Goal: Task Accomplishment & Management: Manage account settings

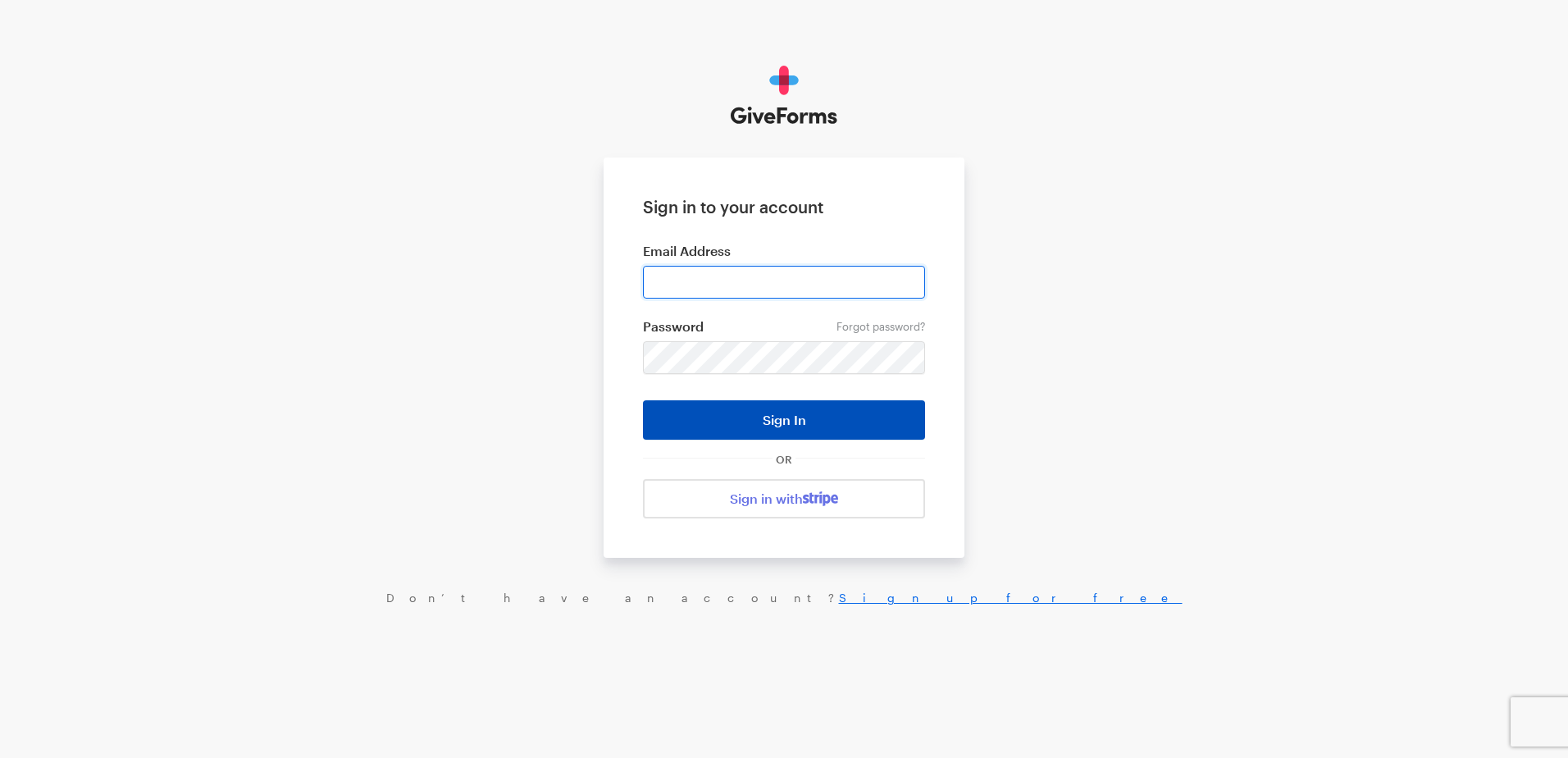
type input "[EMAIL_ADDRESS][DOMAIN_NAME]"
click at [719, 419] on button "Sign In" at bounding box center [784, 420] width 282 height 39
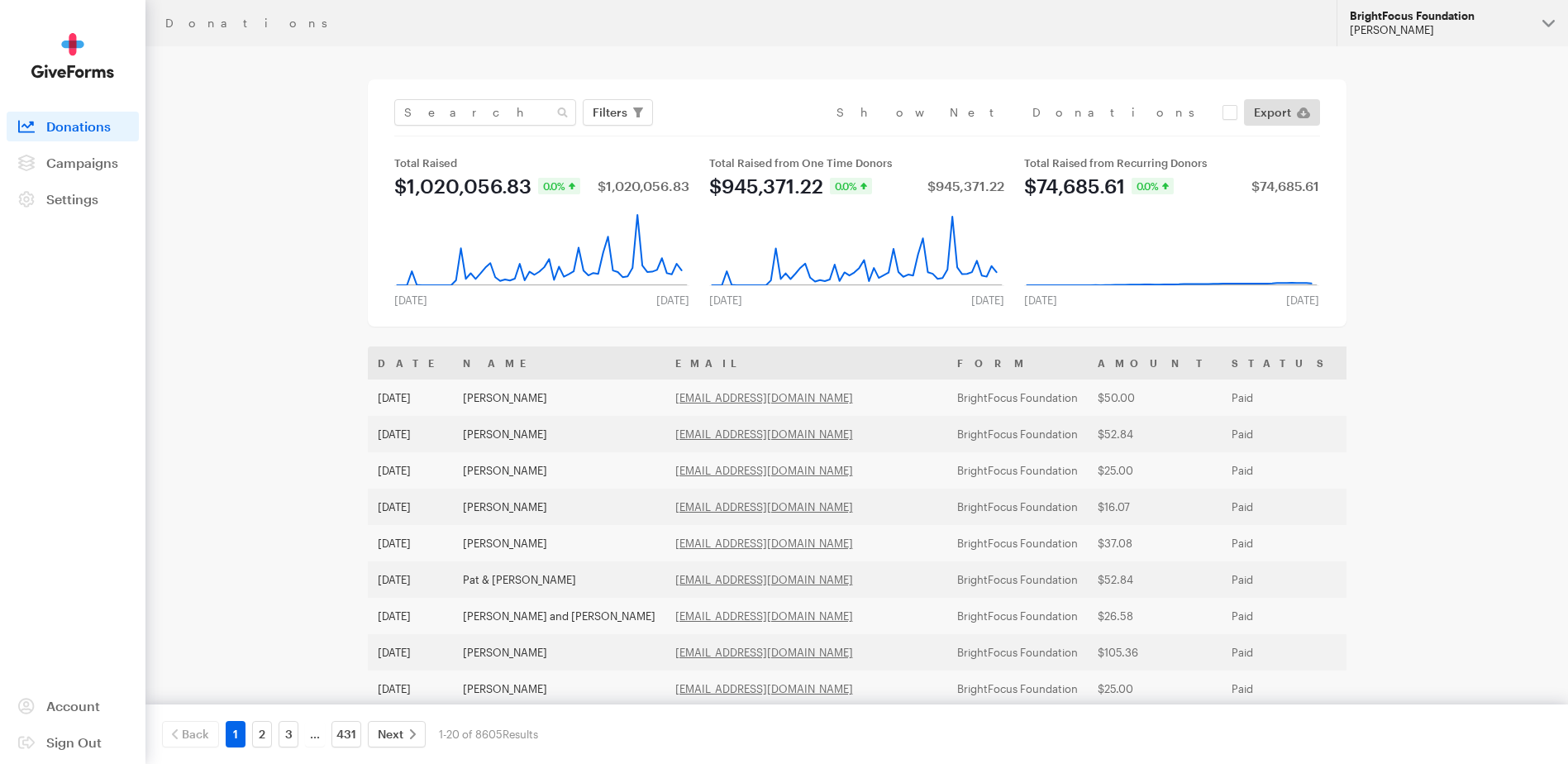
click at [1547, 22] on button "BrightFocus Foundation [PERSON_NAME]" at bounding box center [1452, 23] width 232 height 47
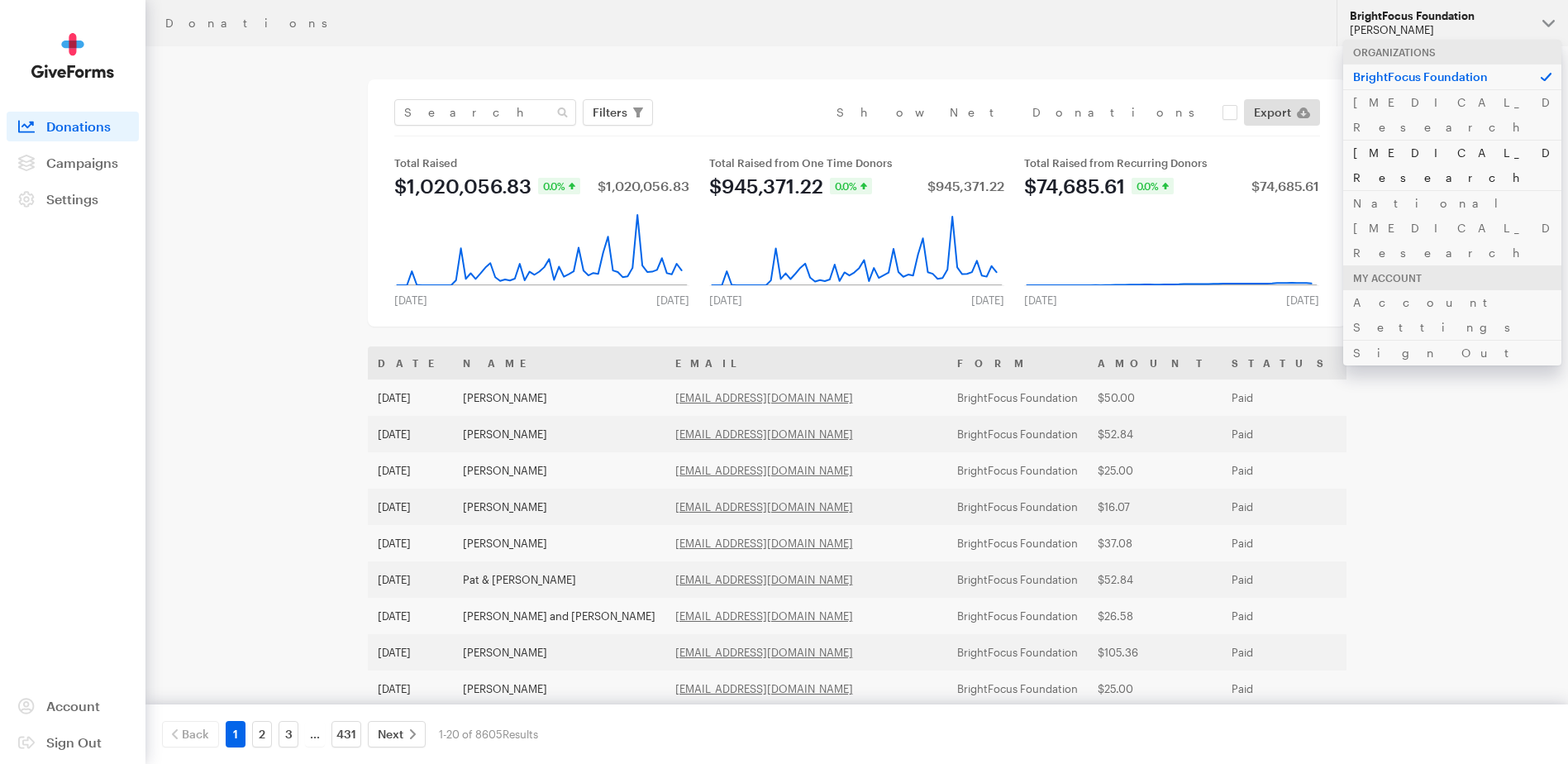
click at [1470, 140] on link "[MEDICAL_DATA] Research" at bounding box center [1453, 165] width 218 height 50
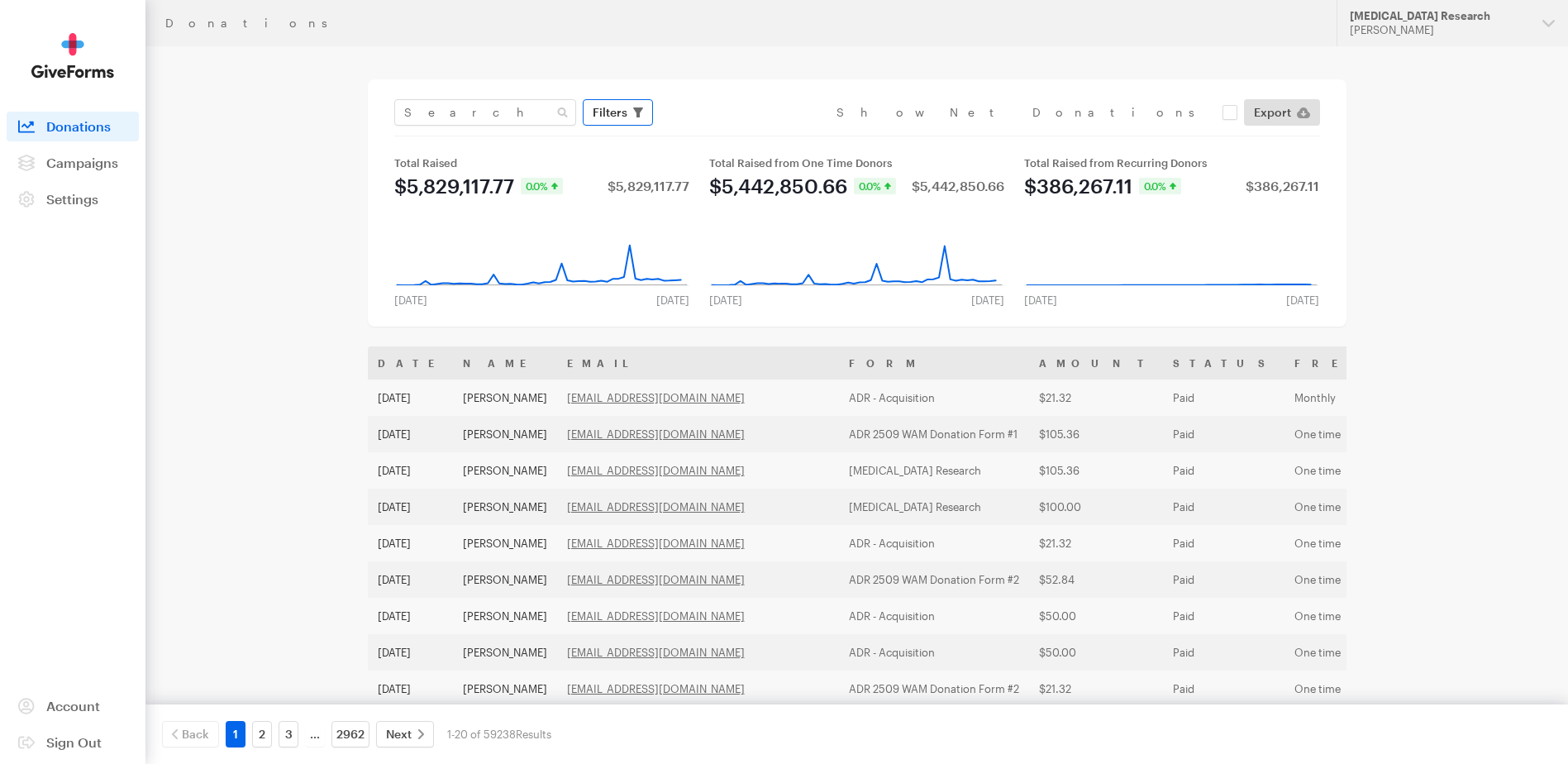
click at [595, 112] on span "Filters" at bounding box center [610, 113] width 35 height 20
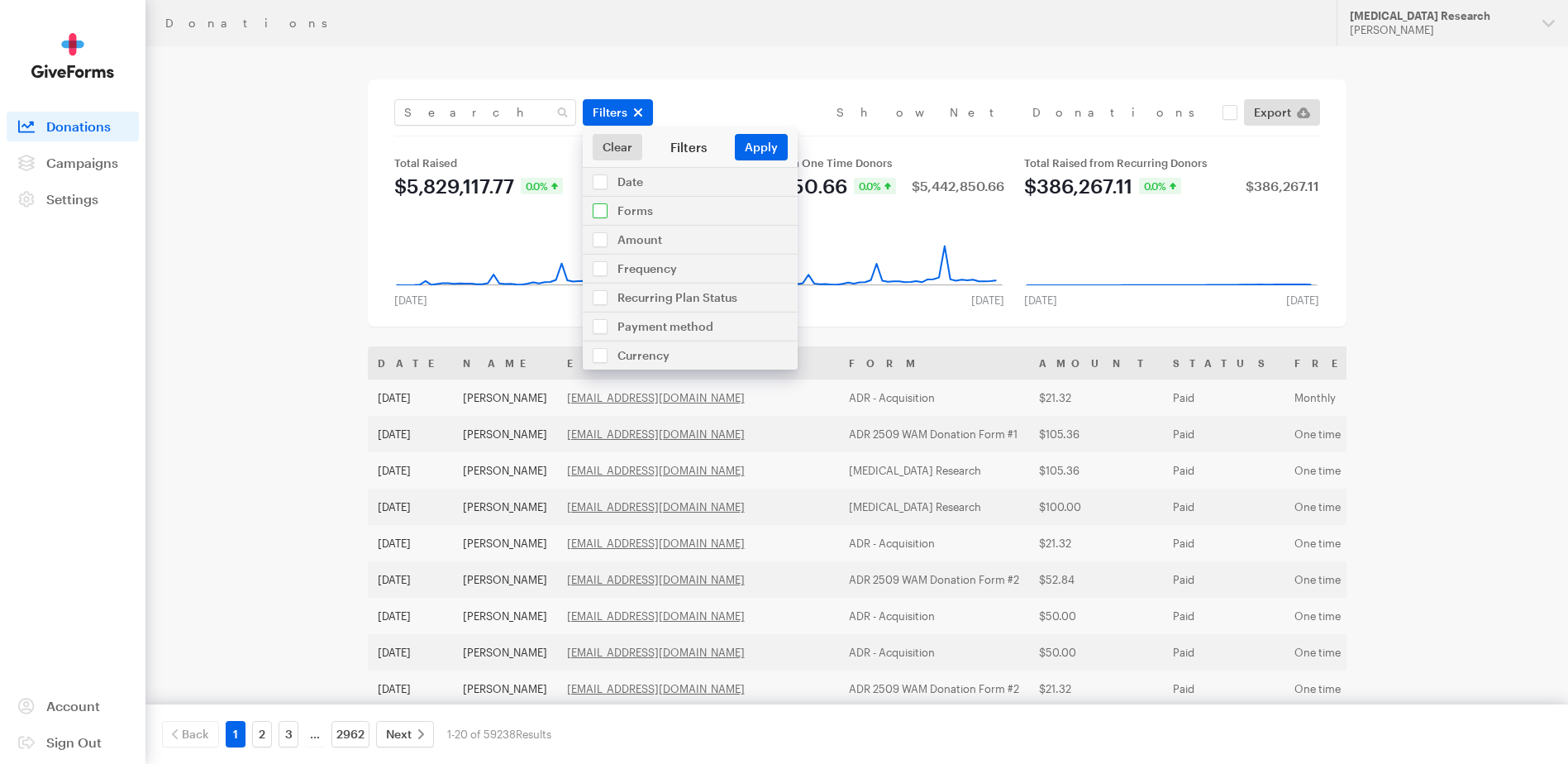
click at [639, 206] on input "checkbox" at bounding box center [691, 210] width 215 height 28
checkbox input "true"
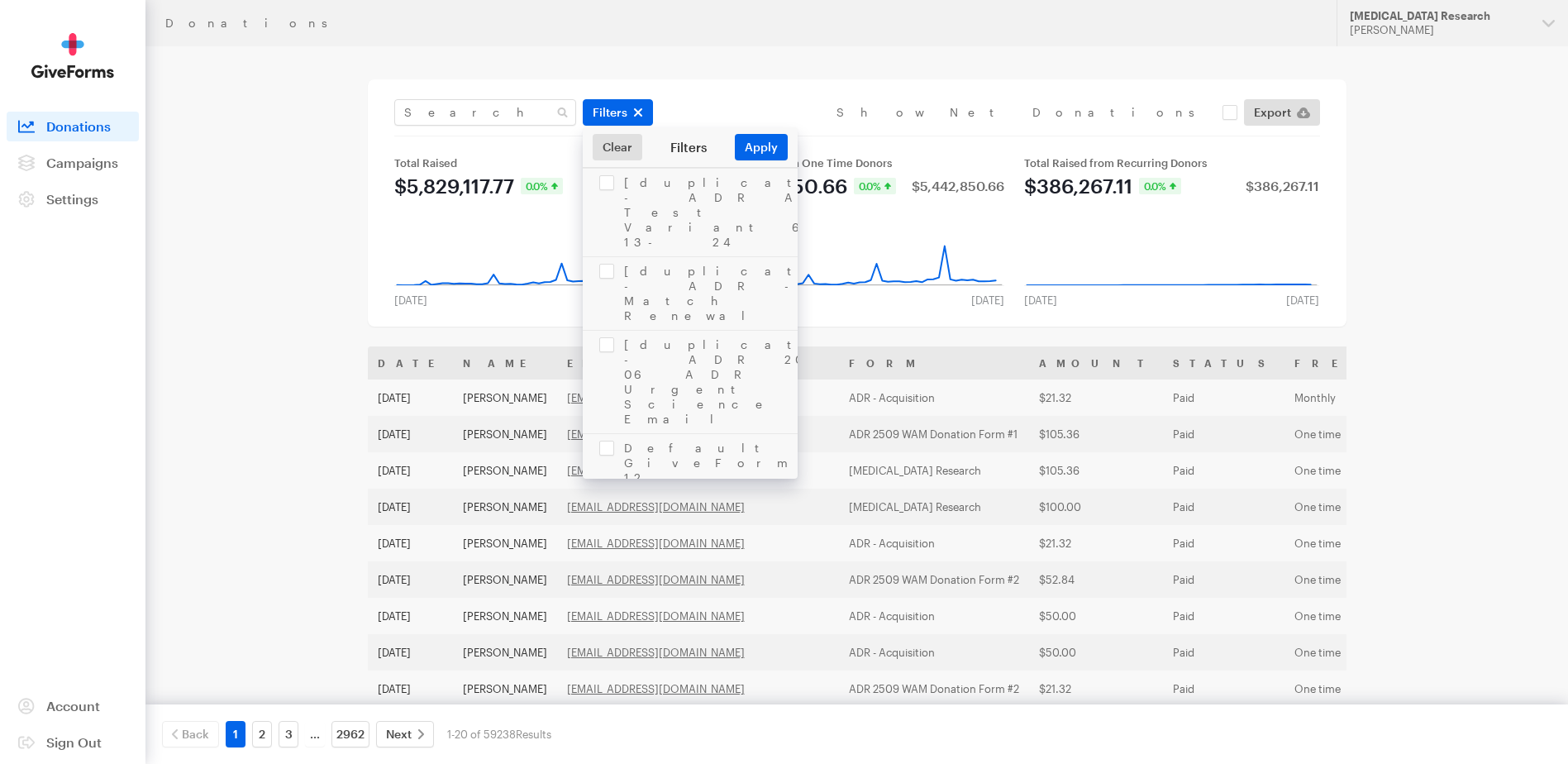
scroll to position [2729, 0]
checkbox input "true"
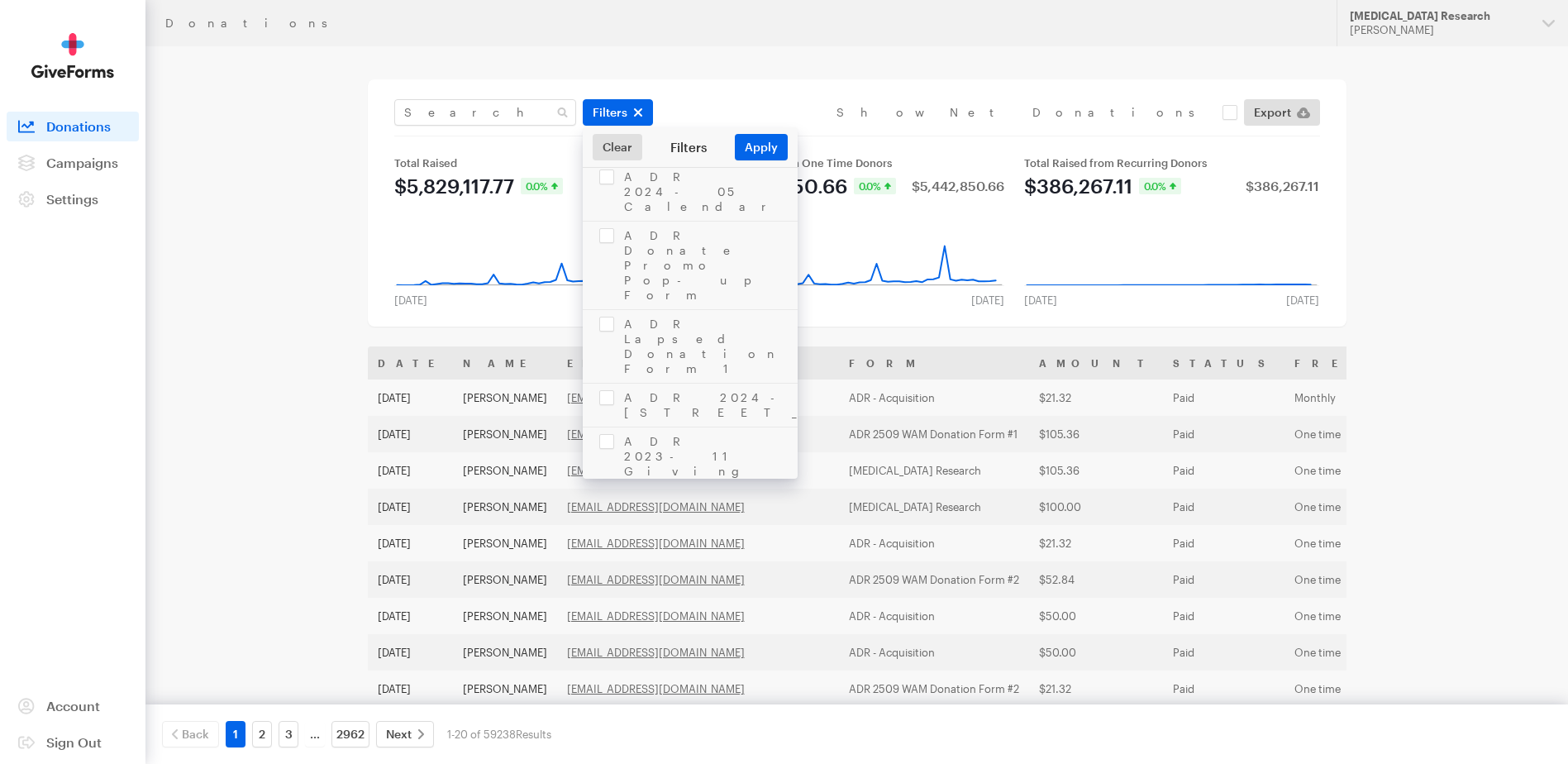
checkbox input "true"
click at [750, 147] on button "Apply" at bounding box center [761, 148] width 53 height 27
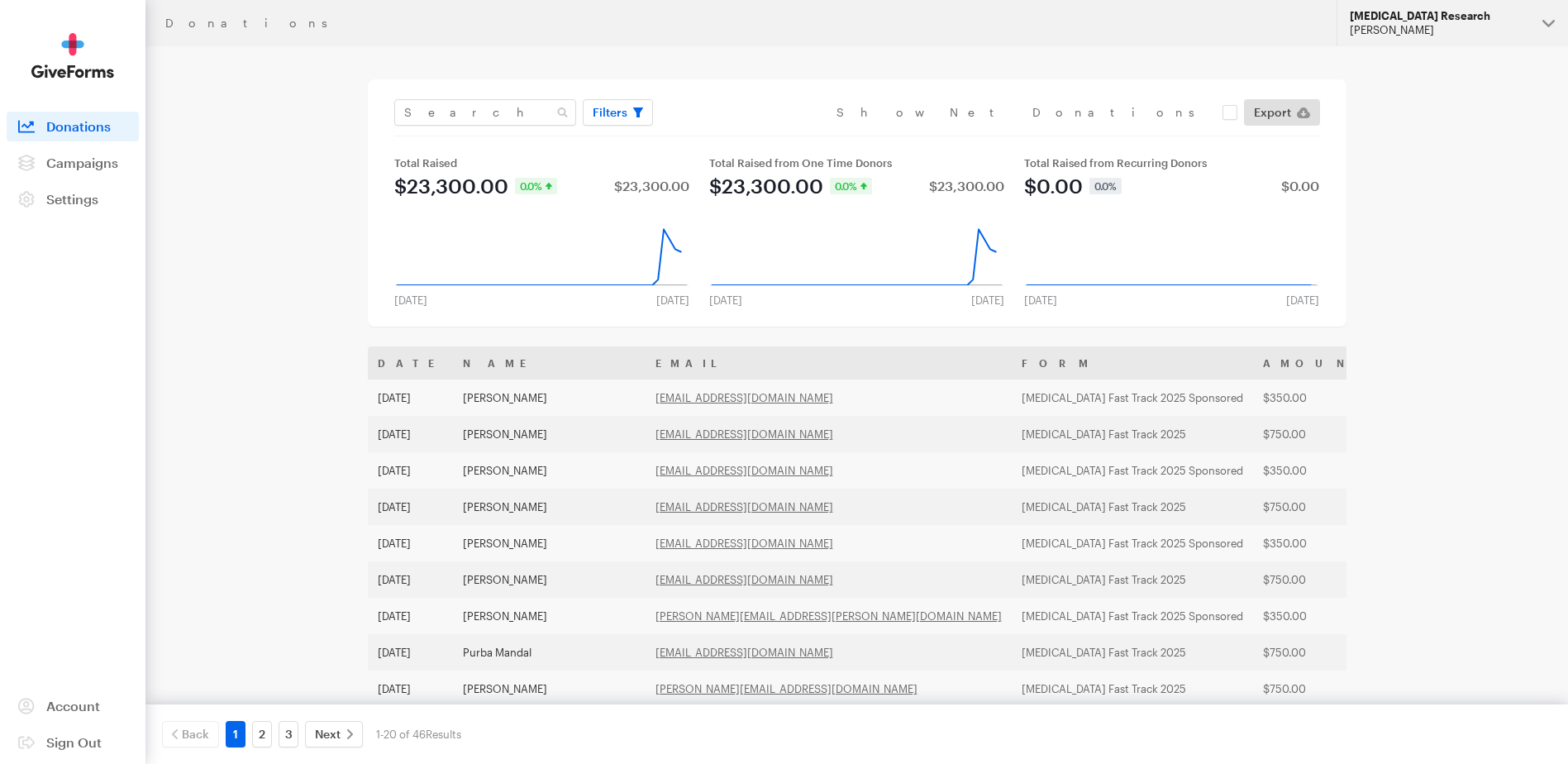
click at [1504, 21] on div "[MEDICAL_DATA] Research" at bounding box center [1439, 16] width 180 height 14
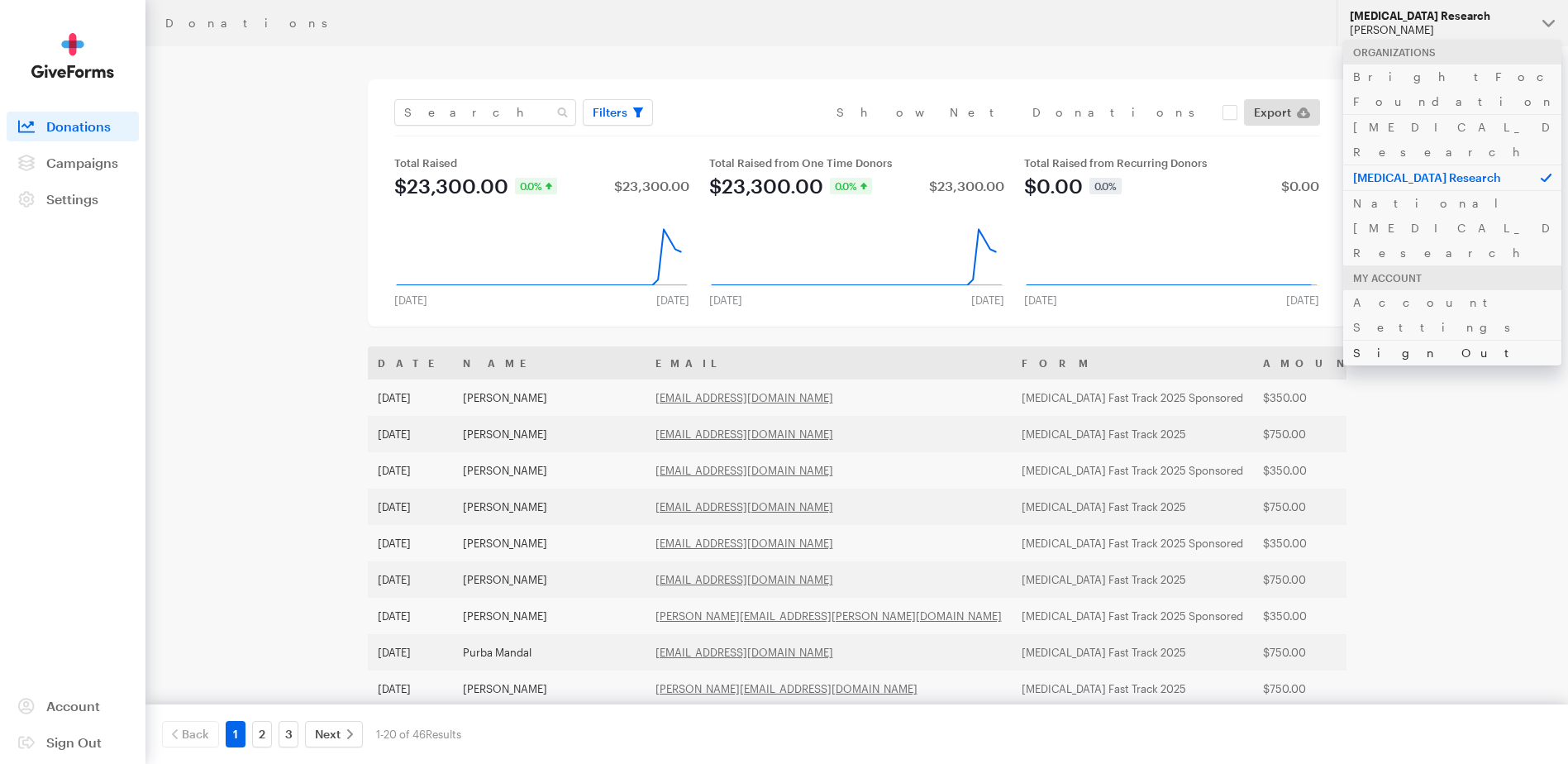
click at [1372, 340] on link "Sign Out" at bounding box center [1453, 352] width 218 height 26
